Goal: Information Seeking & Learning: Learn about a topic

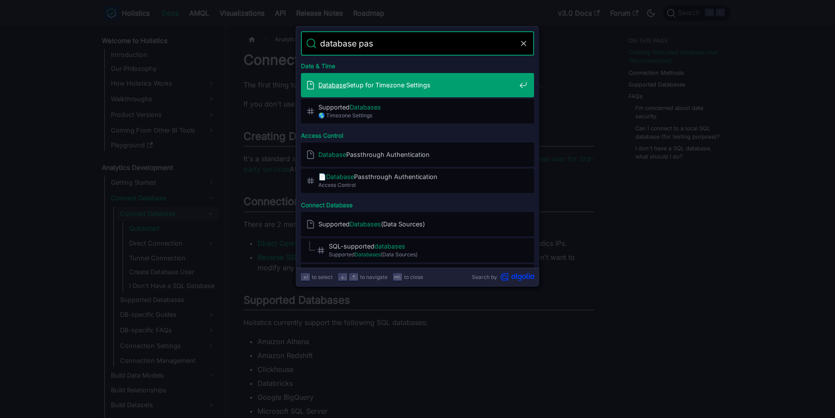
type input "database pass"
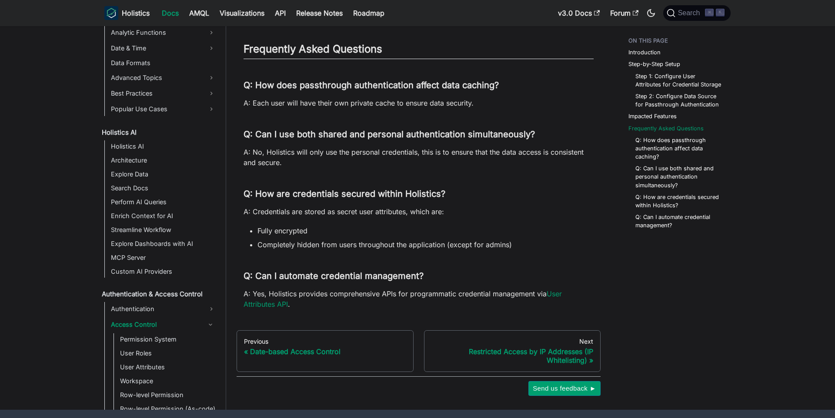
scroll to position [1302, 0]
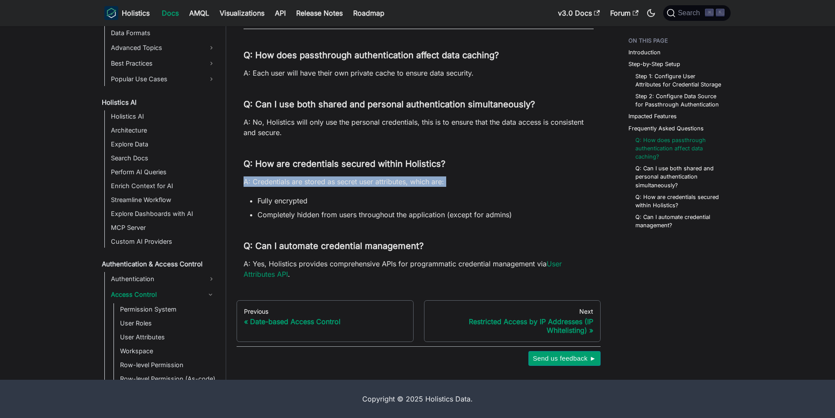
click at [410, 179] on p "A: Credentials are stored as secret user attributes, which are:" at bounding box center [418, 182] width 350 height 10
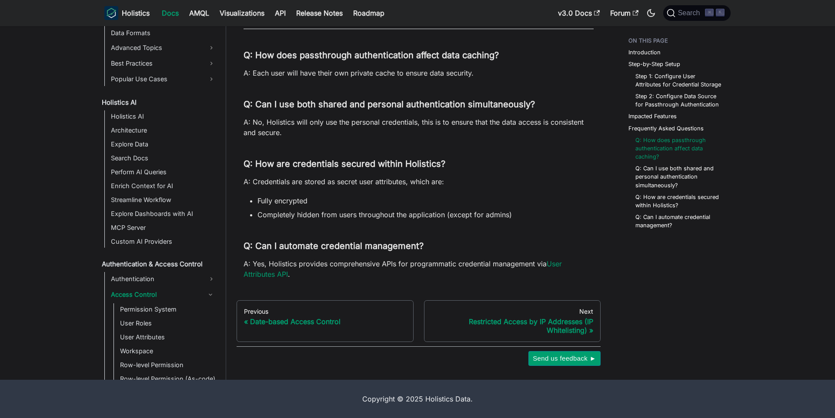
scroll to position [1271, 0]
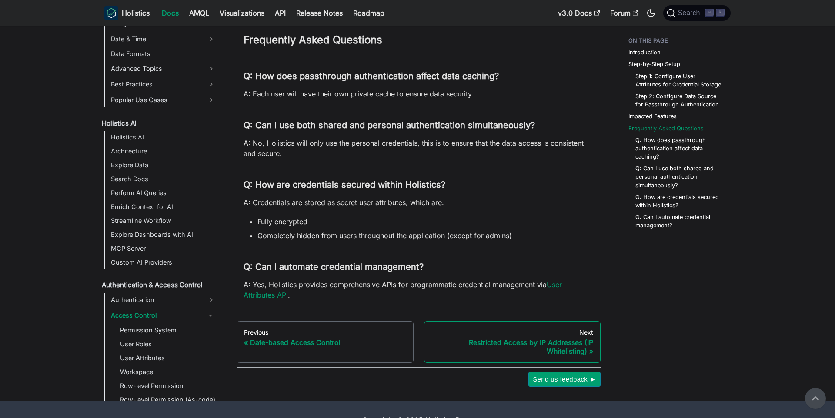
click at [513, 349] on div "Restricted Access by IP Addresses (IP Whitelisting)" at bounding box center [512, 346] width 162 height 17
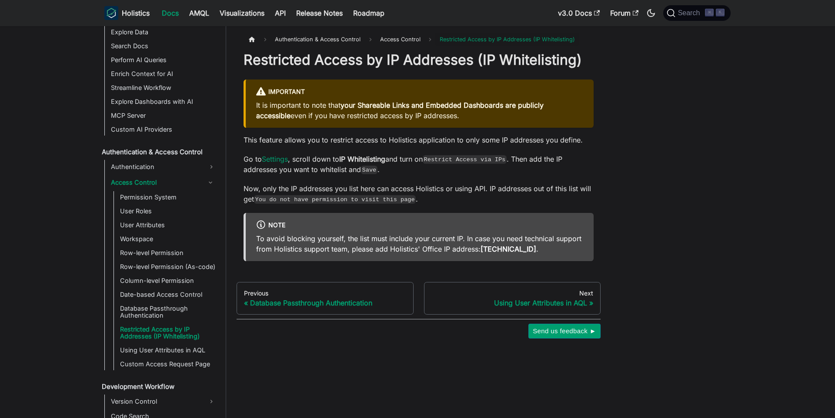
scroll to position [655, 0]
